Goal: Task Accomplishment & Management: Use online tool/utility

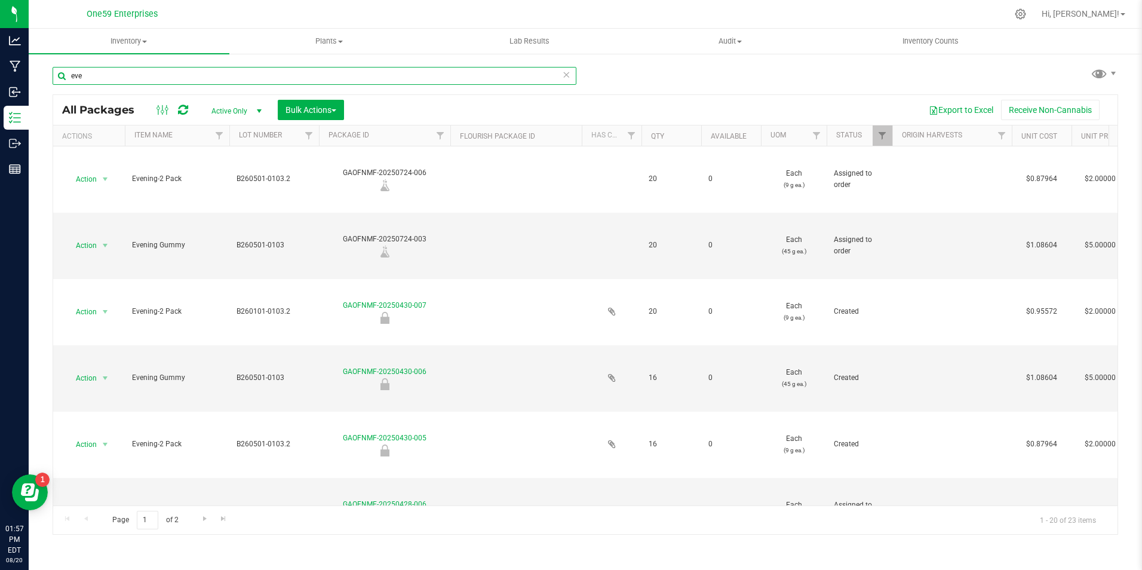
click at [93, 76] on input "eve" at bounding box center [315, 76] width 524 height 18
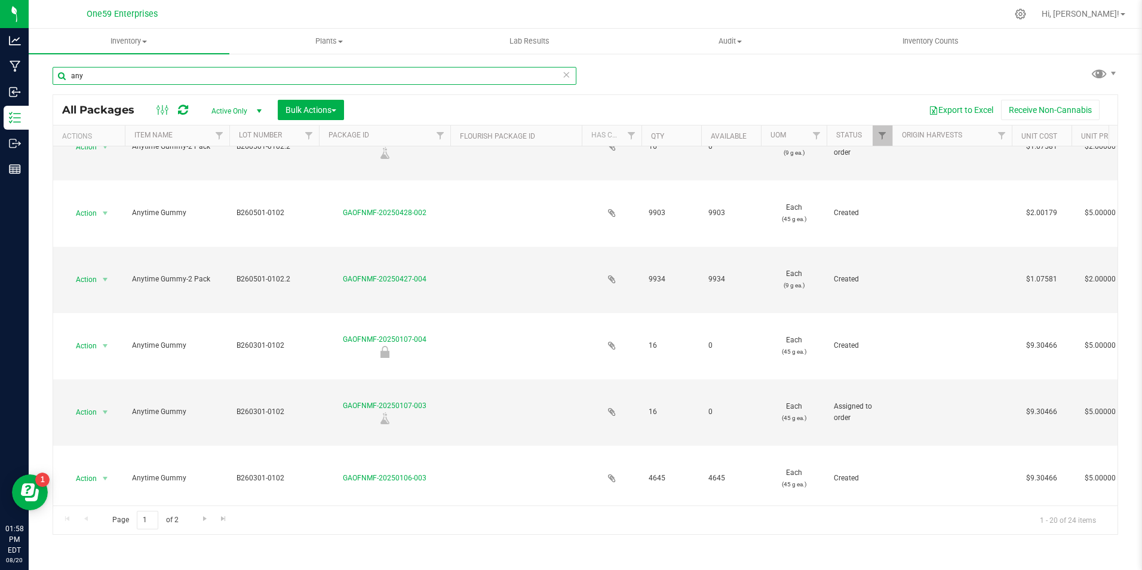
scroll to position [538, 0]
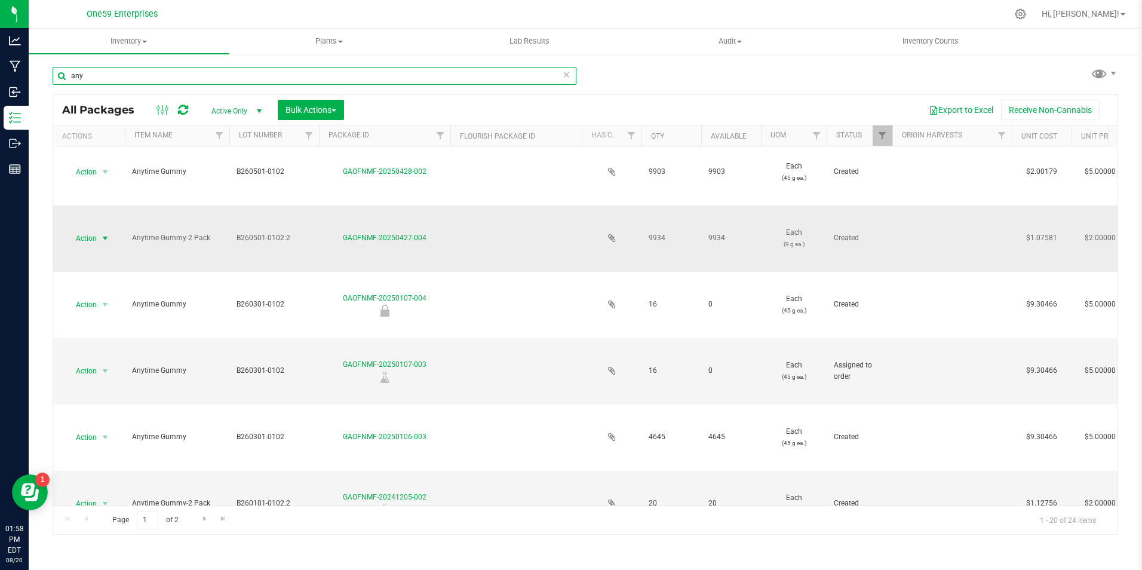
type input "any"
click at [94, 234] on span "Action" at bounding box center [81, 238] width 32 height 17
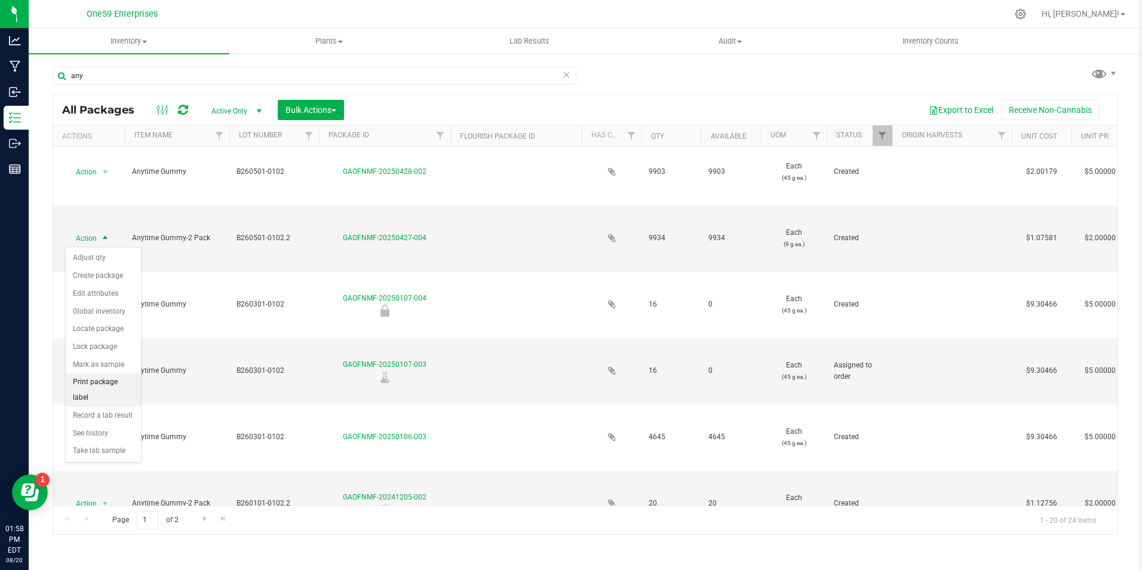
click at [88, 384] on li "Print package label" at bounding box center [103, 389] width 75 height 33
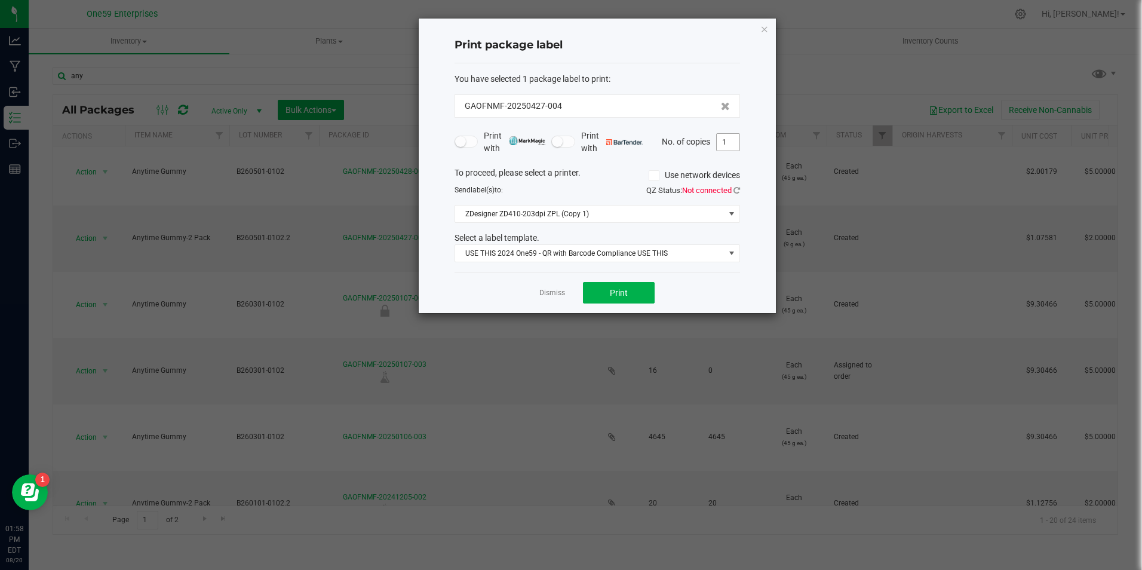
click at [722, 146] on input "1" at bounding box center [728, 142] width 23 height 17
click at [619, 282] on button "Print" at bounding box center [619, 293] width 72 height 22
click at [740, 142] on div "Print package label You have selected 1 package label to print : GAOFNMF-202504…" at bounding box center [597, 166] width 357 height 294
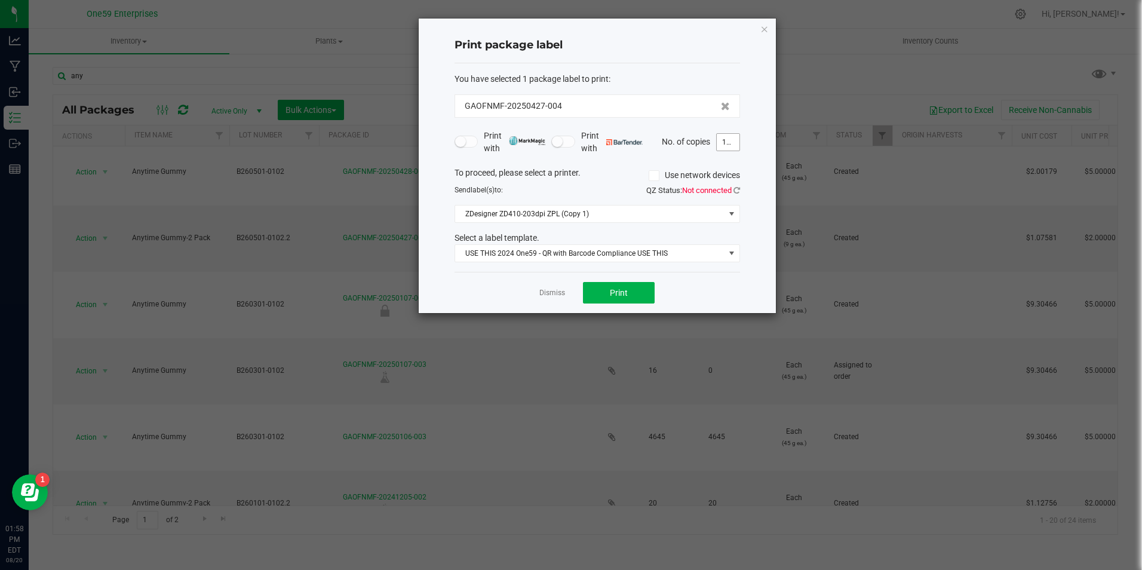
click at [734, 140] on input "1000" at bounding box center [728, 142] width 23 height 17
type input "500"
click at [621, 297] on span "Print" at bounding box center [619, 293] width 18 height 10
click at [553, 294] on link "Dismiss" at bounding box center [552, 293] width 26 height 10
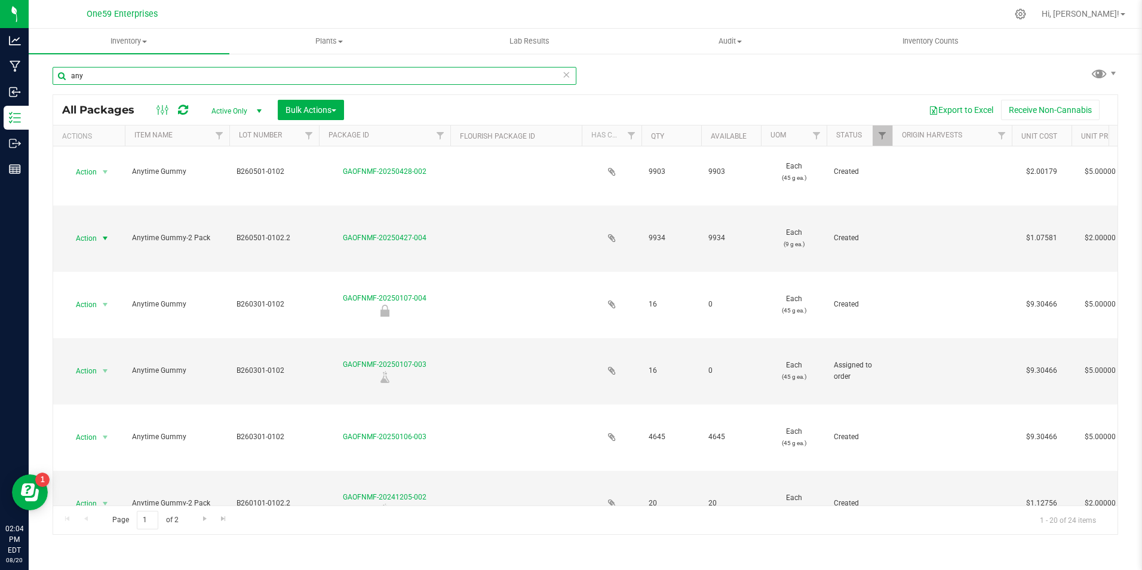
click at [116, 77] on input "any" at bounding box center [315, 76] width 524 height 18
type input "morn"
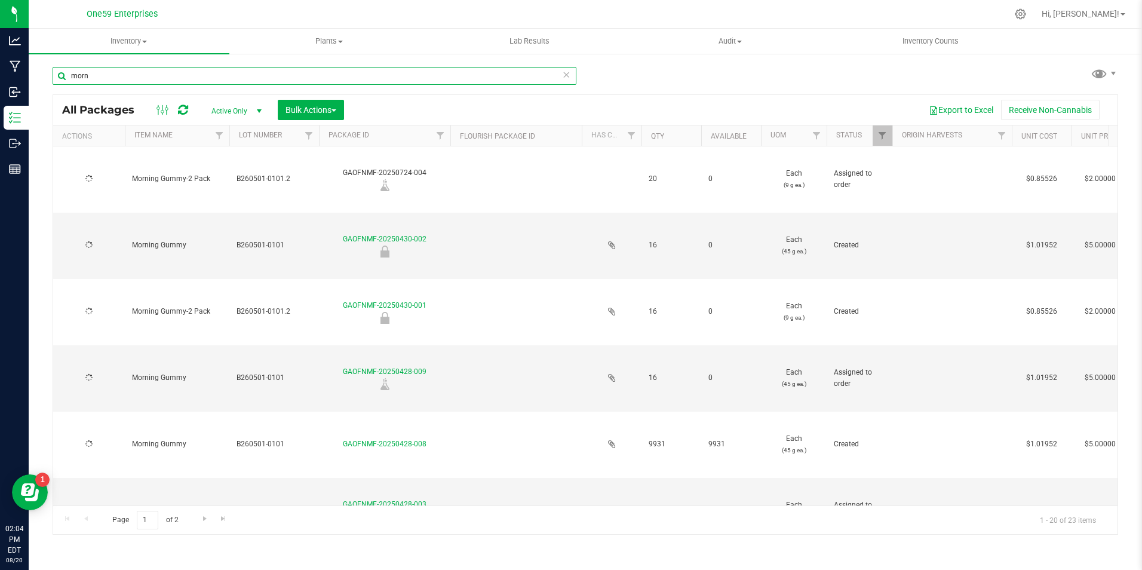
type input "[DATE]"
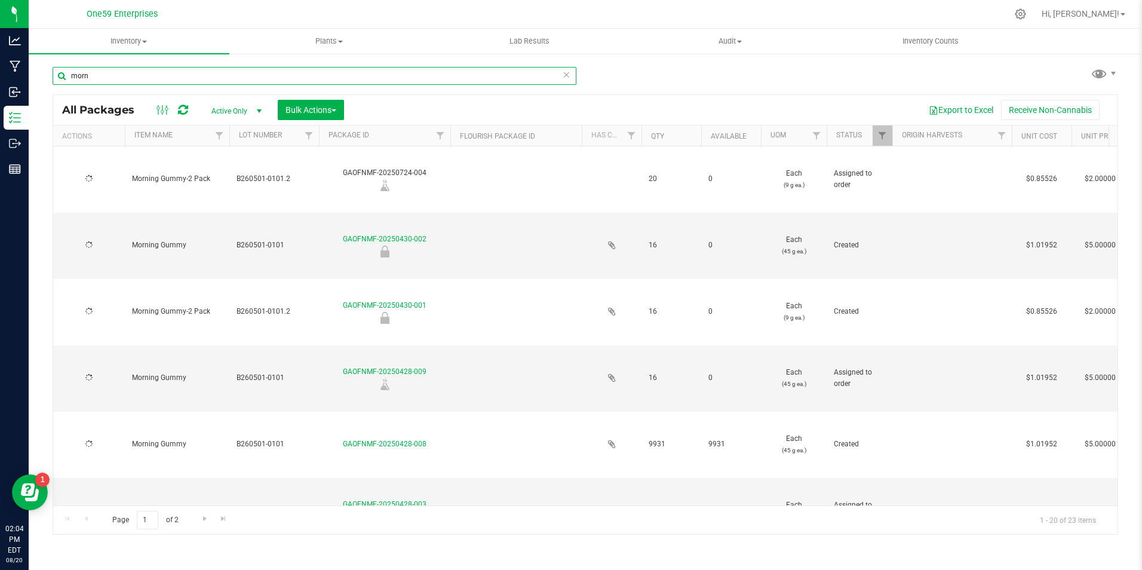
type input "[DATE]"
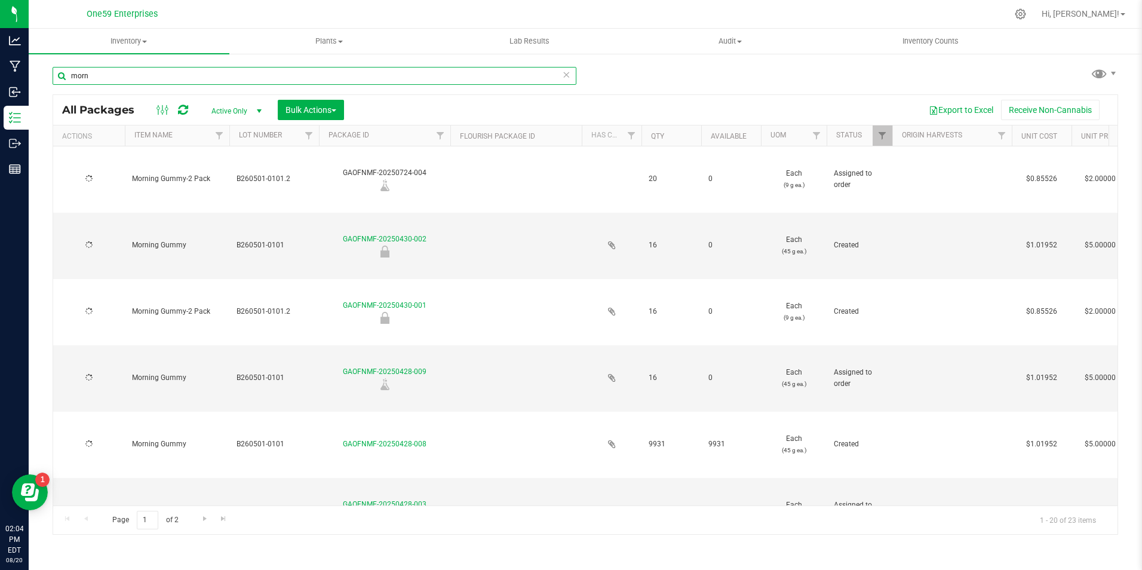
type input "[DATE]"
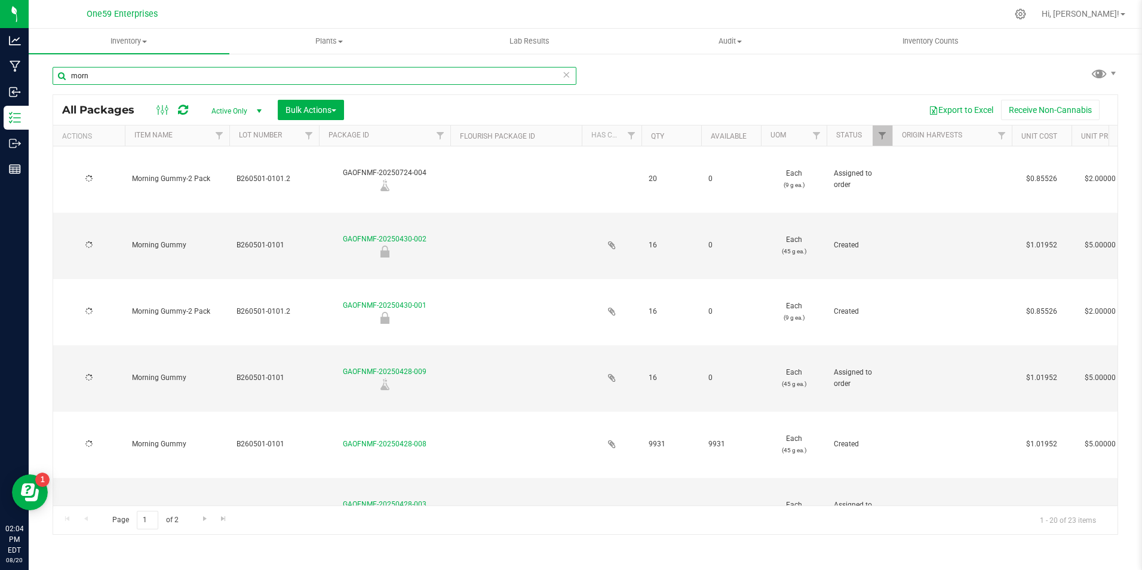
type input "[DATE]"
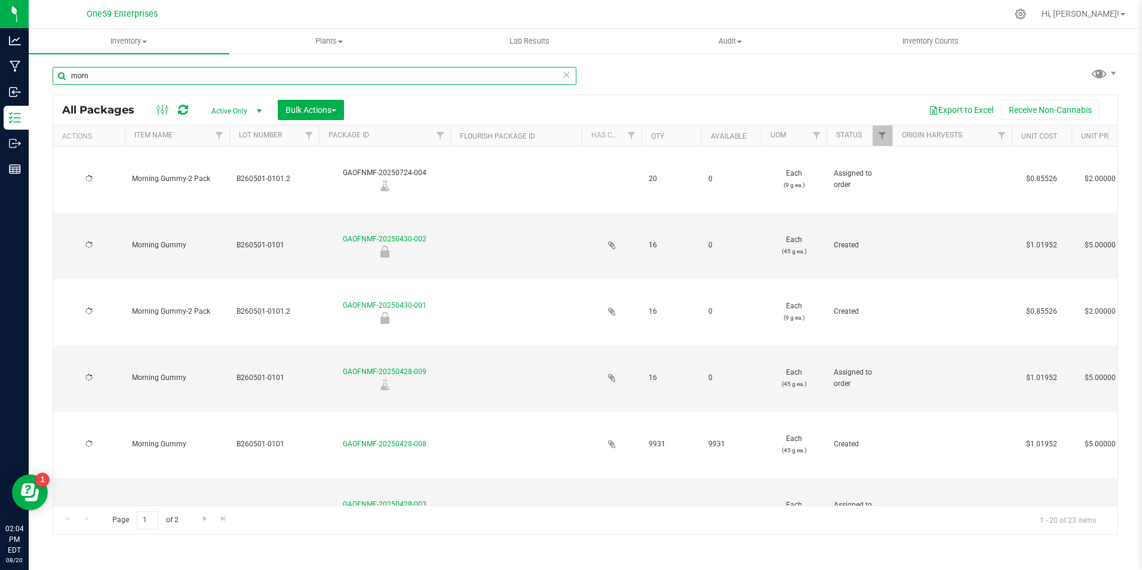
type input "[DATE]"
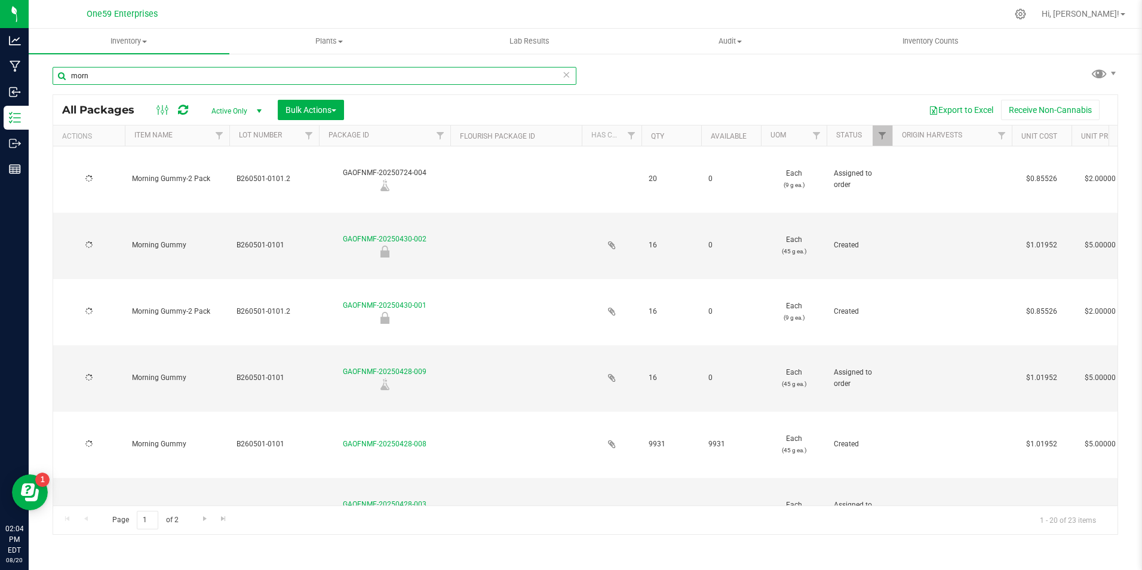
type input "[DATE]"
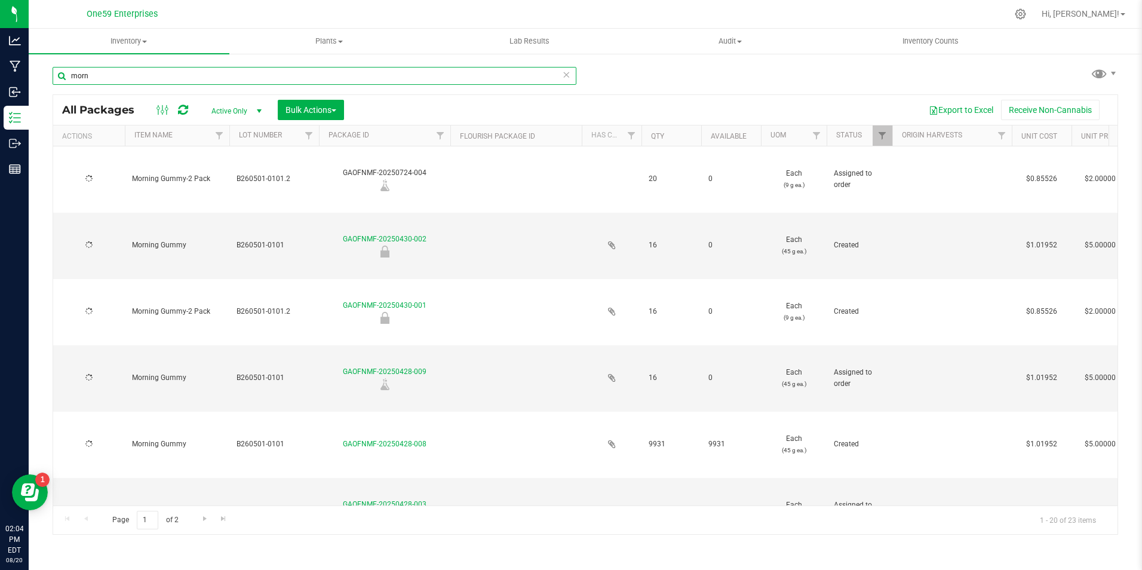
type input "[DATE]"
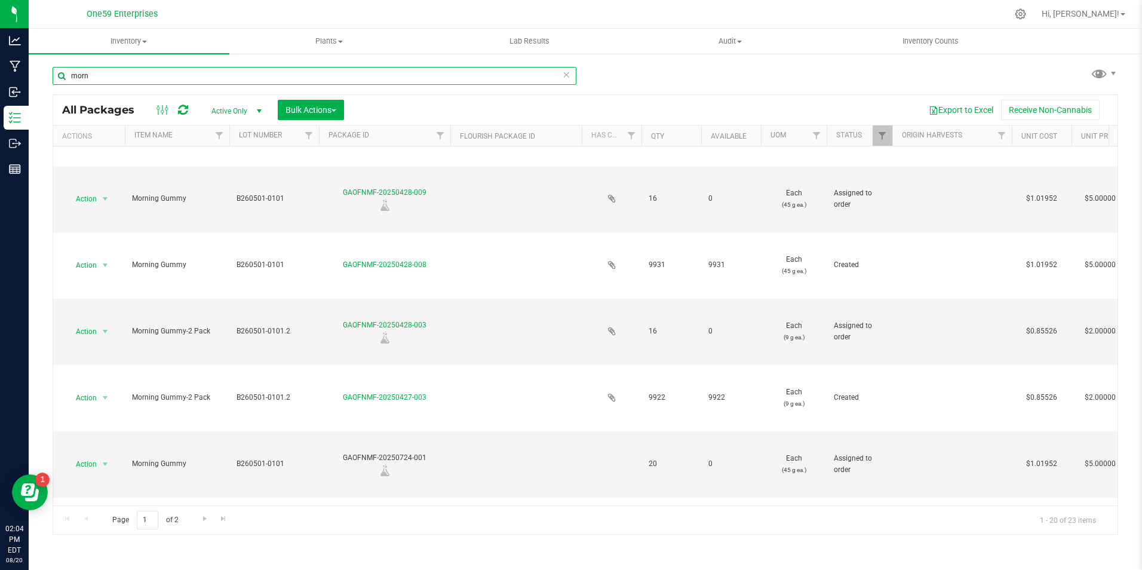
scroll to position [299, 0]
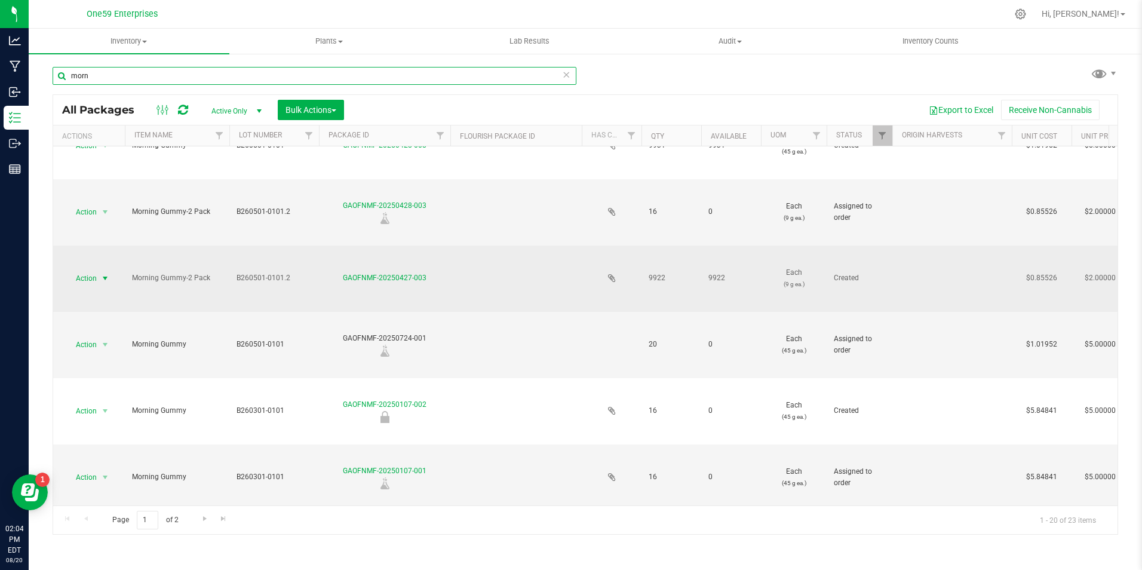
type input "morn"
click at [103, 281] on span "select" at bounding box center [105, 279] width 10 height 10
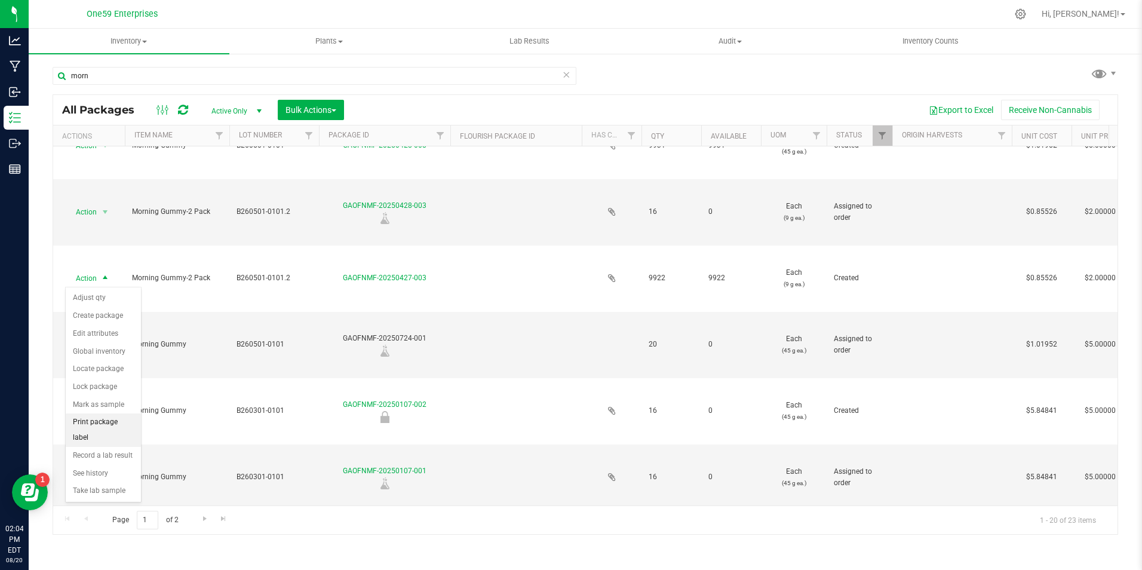
click at [110, 421] on li "Print package label" at bounding box center [103, 429] width 75 height 33
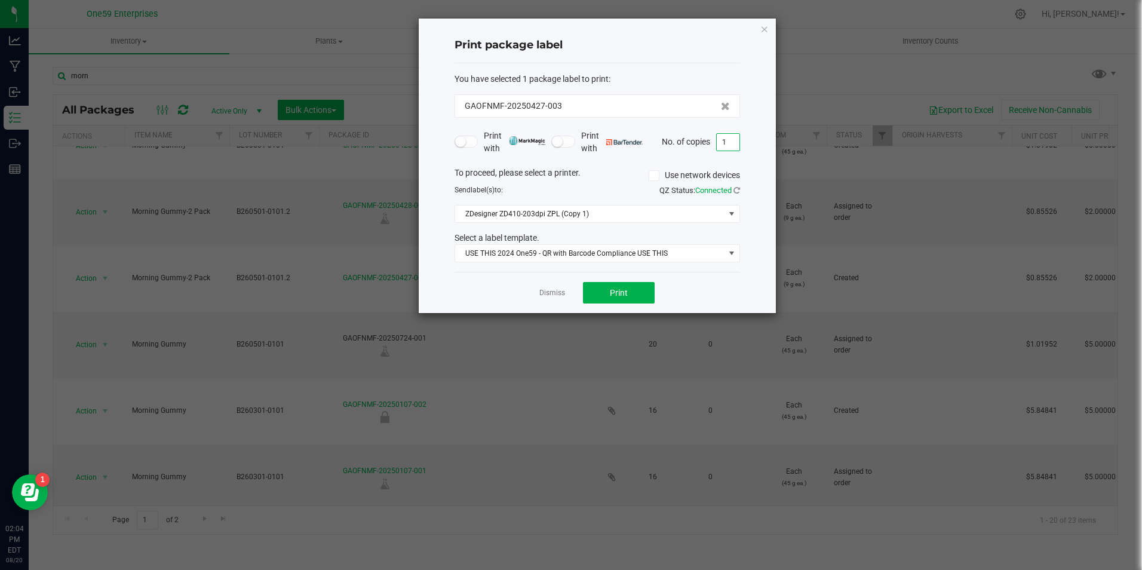
click at [729, 148] on input "1" at bounding box center [728, 142] width 23 height 17
type input "1,500"
click at [613, 296] on span "Print" at bounding box center [619, 293] width 18 height 10
